Goal: Find specific page/section: Find specific page/section

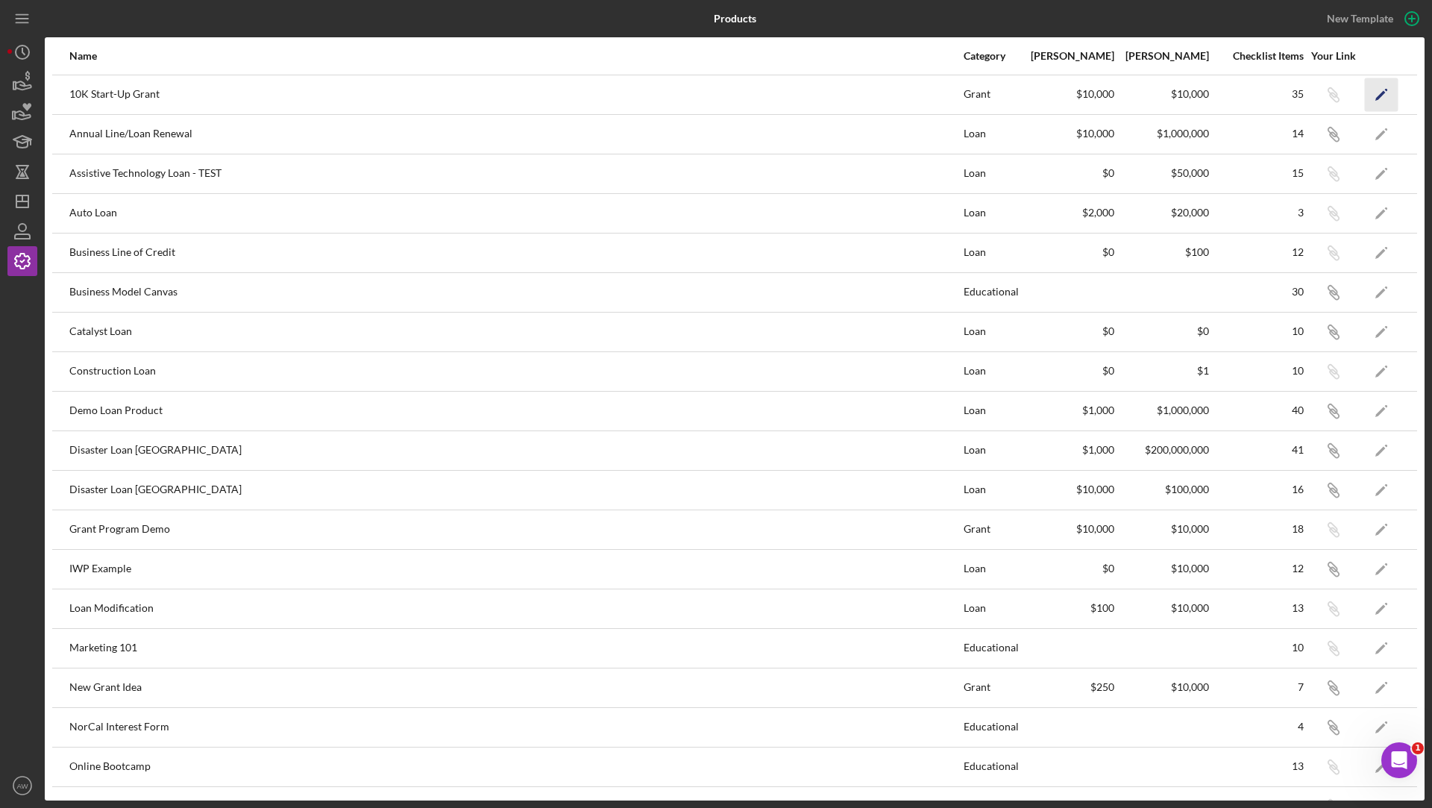
click at [1376, 85] on icon "Icon/Edit" at bounding box center [1382, 95] width 34 height 34
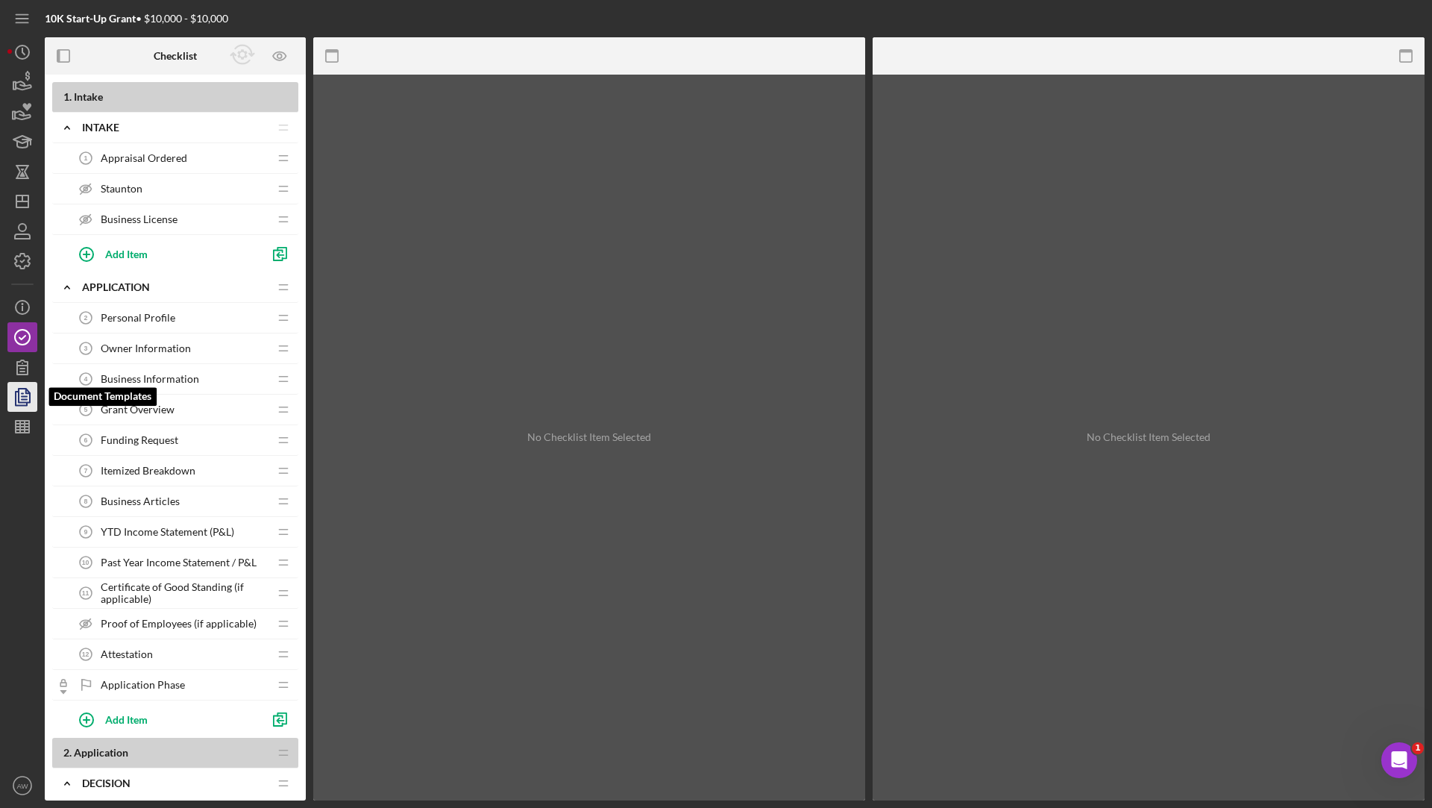
click at [24, 397] on icon "button" at bounding box center [22, 396] width 37 height 37
